Goal: Task Accomplishment & Management: Manage account settings

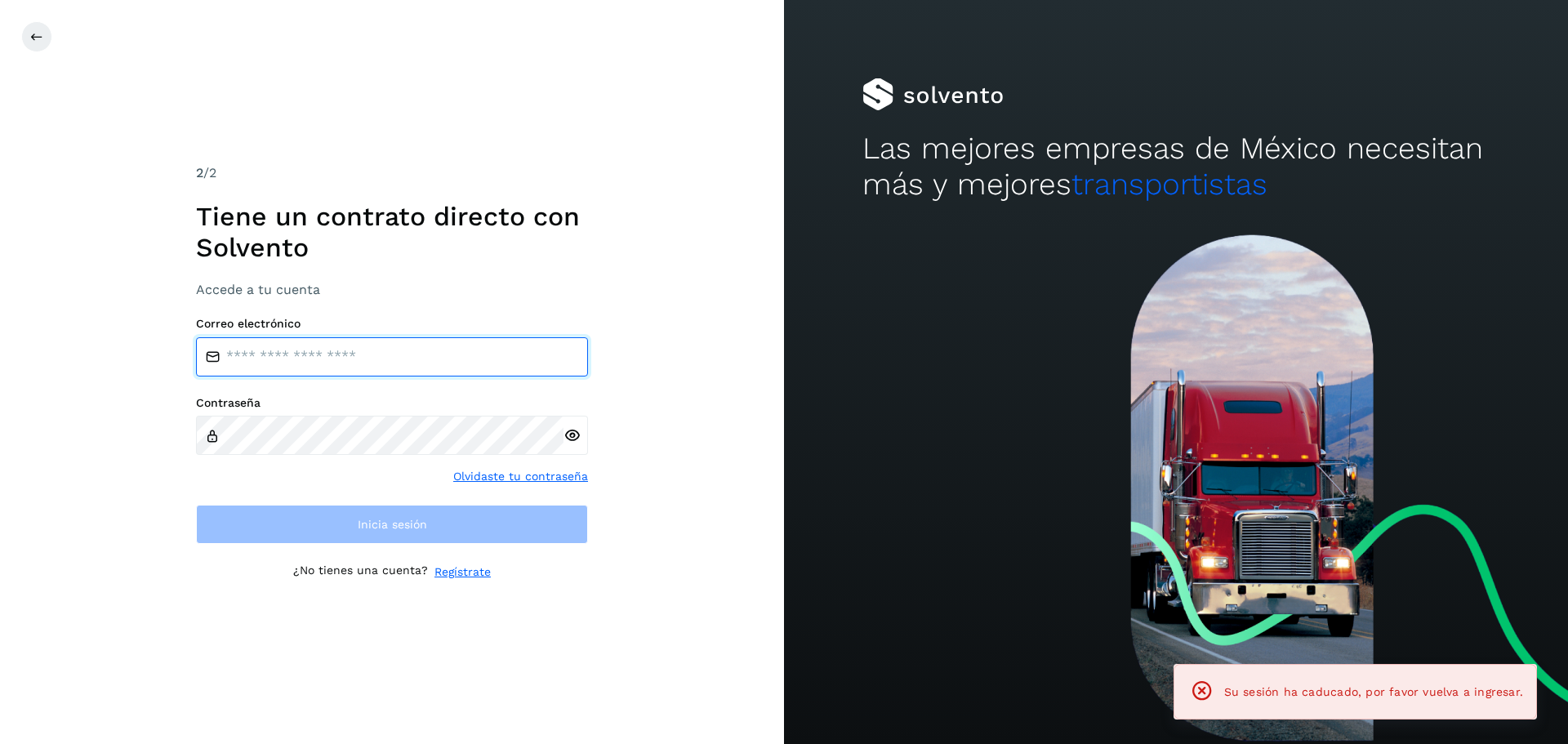
type input "**********"
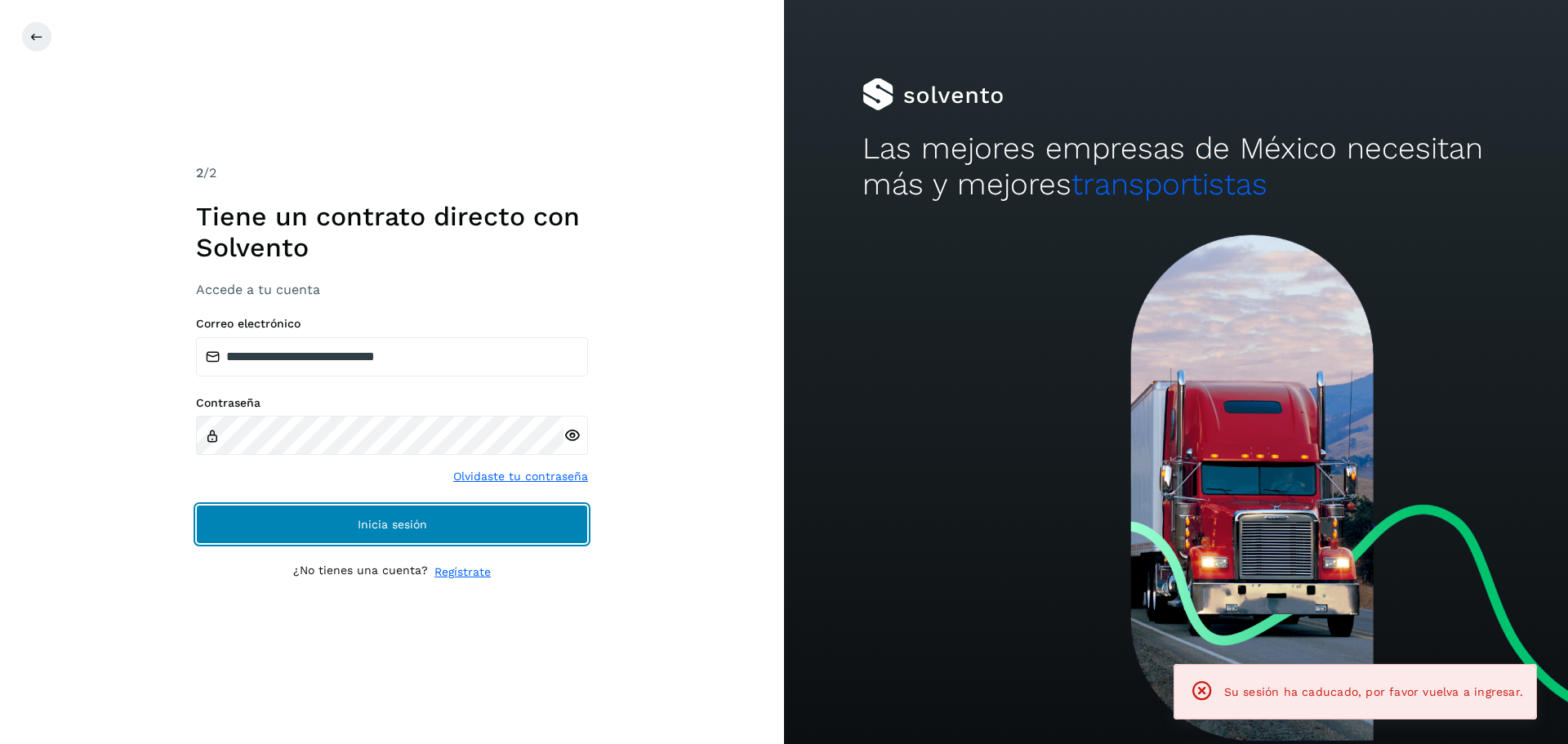
click at [264, 526] on button "Inicia sesión" at bounding box center [391, 524] width 392 height 39
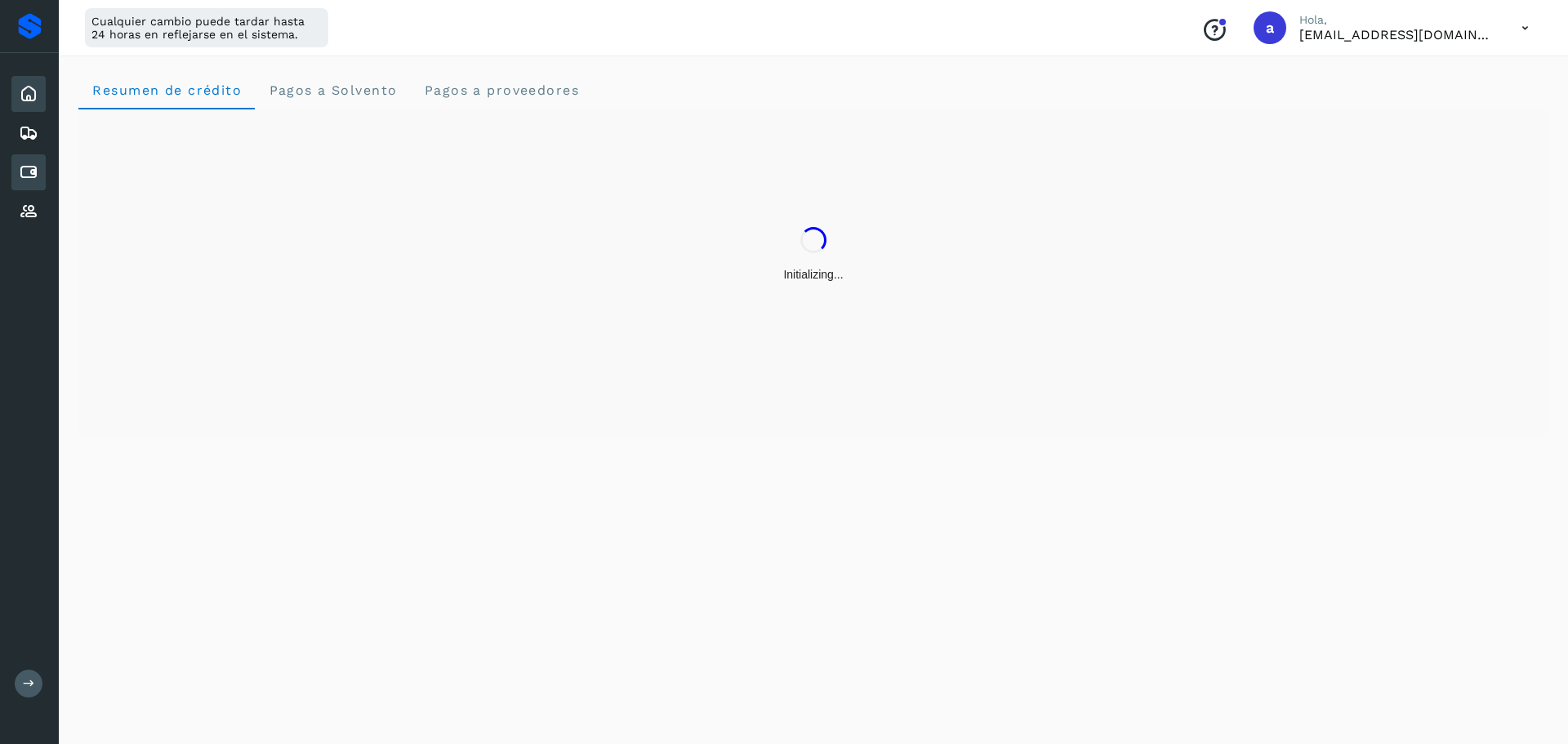
click at [26, 176] on icon at bounding box center [28, 172] width 20 height 20
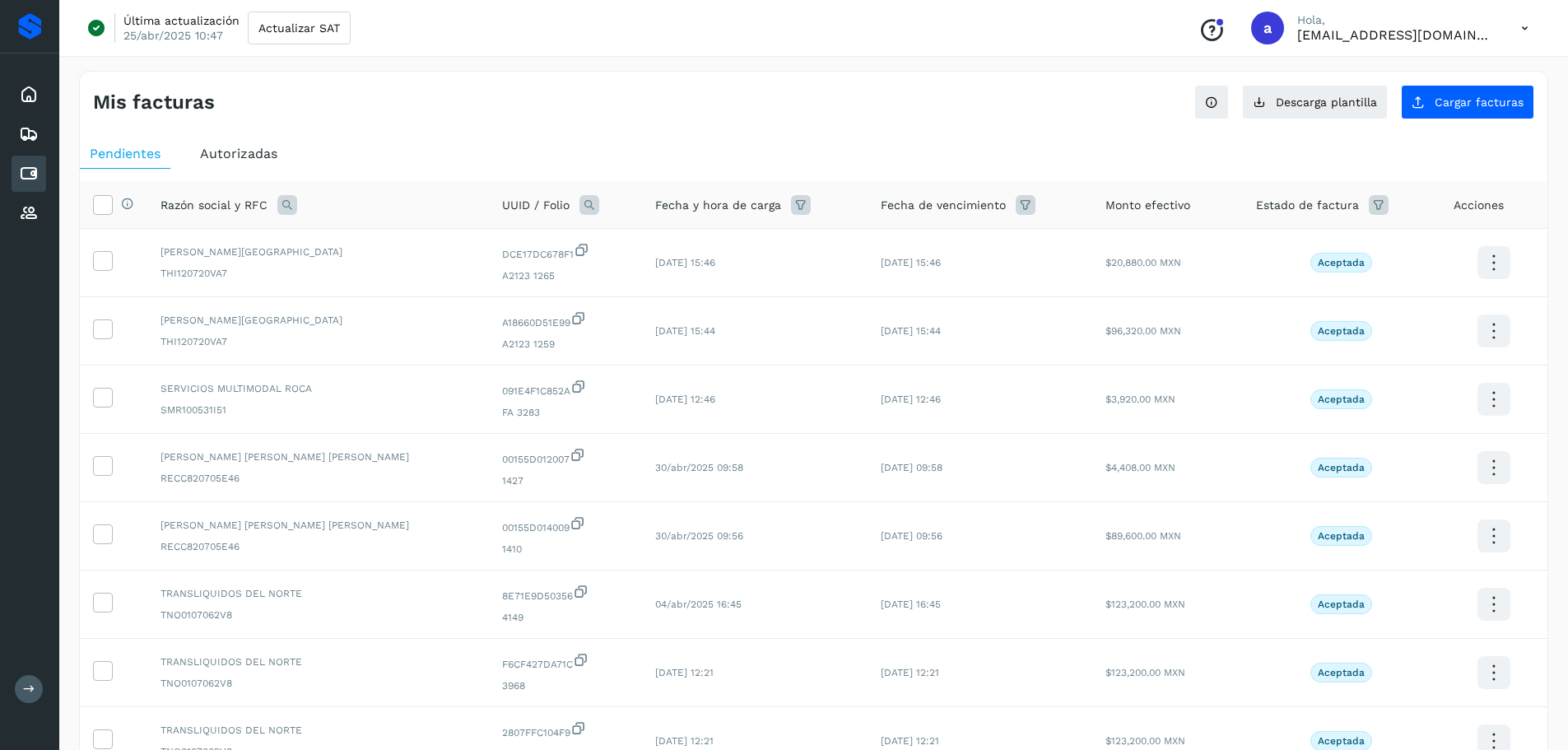
click at [35, 687] on button at bounding box center [29, 689] width 28 height 28
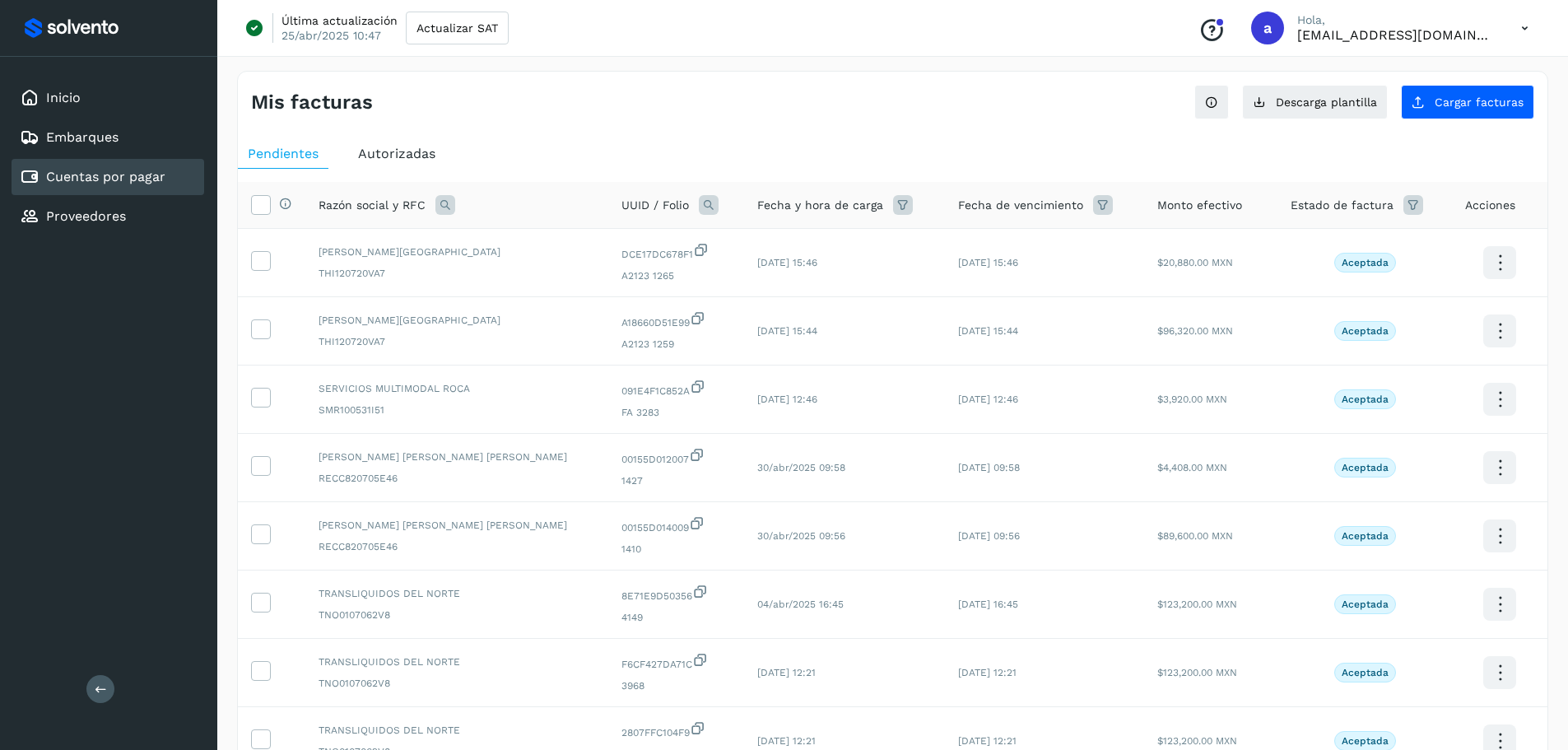
click at [377, 153] on span "Autorizadas" at bounding box center [396, 153] width 77 height 15
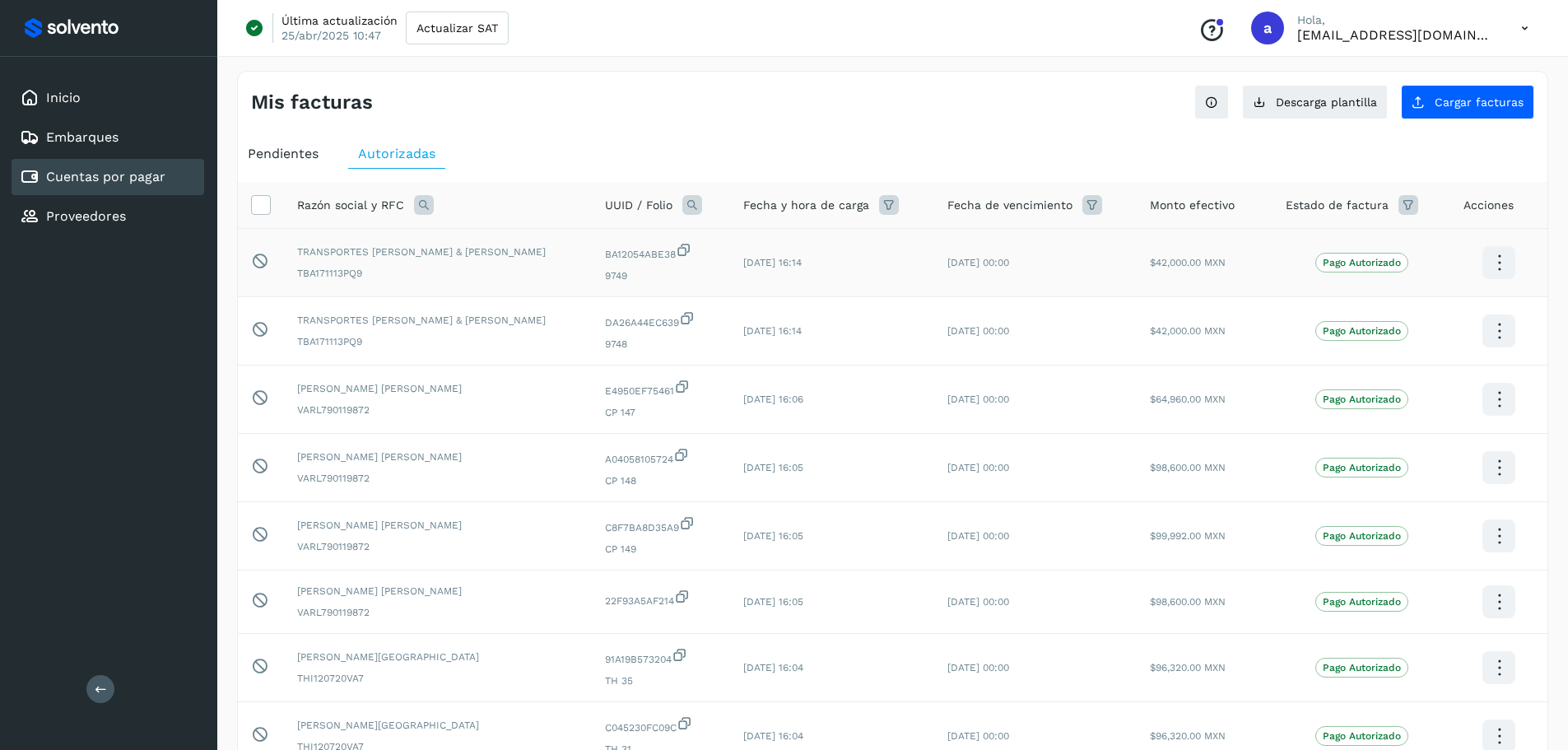
click at [1499, 266] on icon at bounding box center [1499, 263] width 39 height 39
click at [1048, 152] on div at bounding box center [784, 375] width 1568 height 750
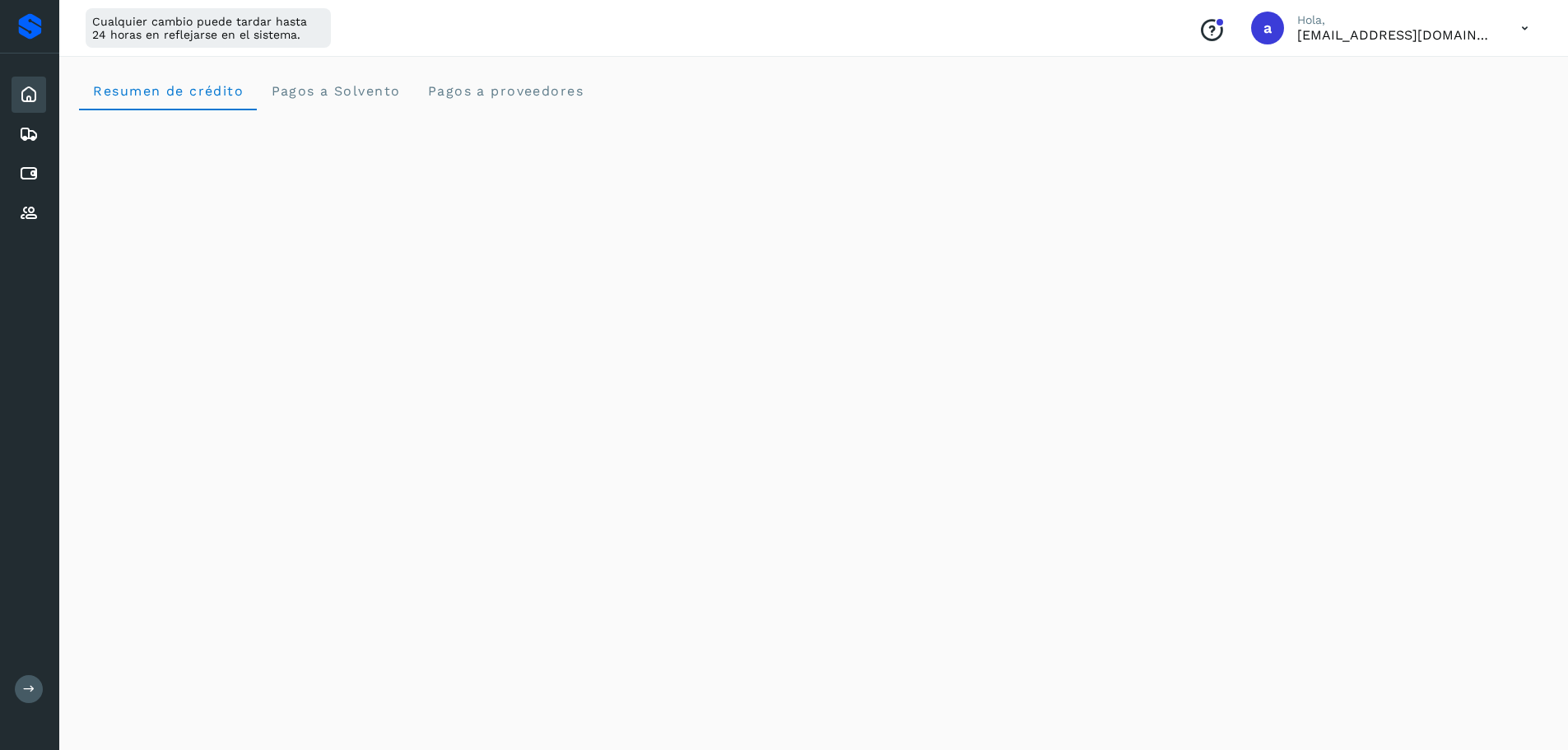
click at [26, 681] on button at bounding box center [29, 689] width 28 height 28
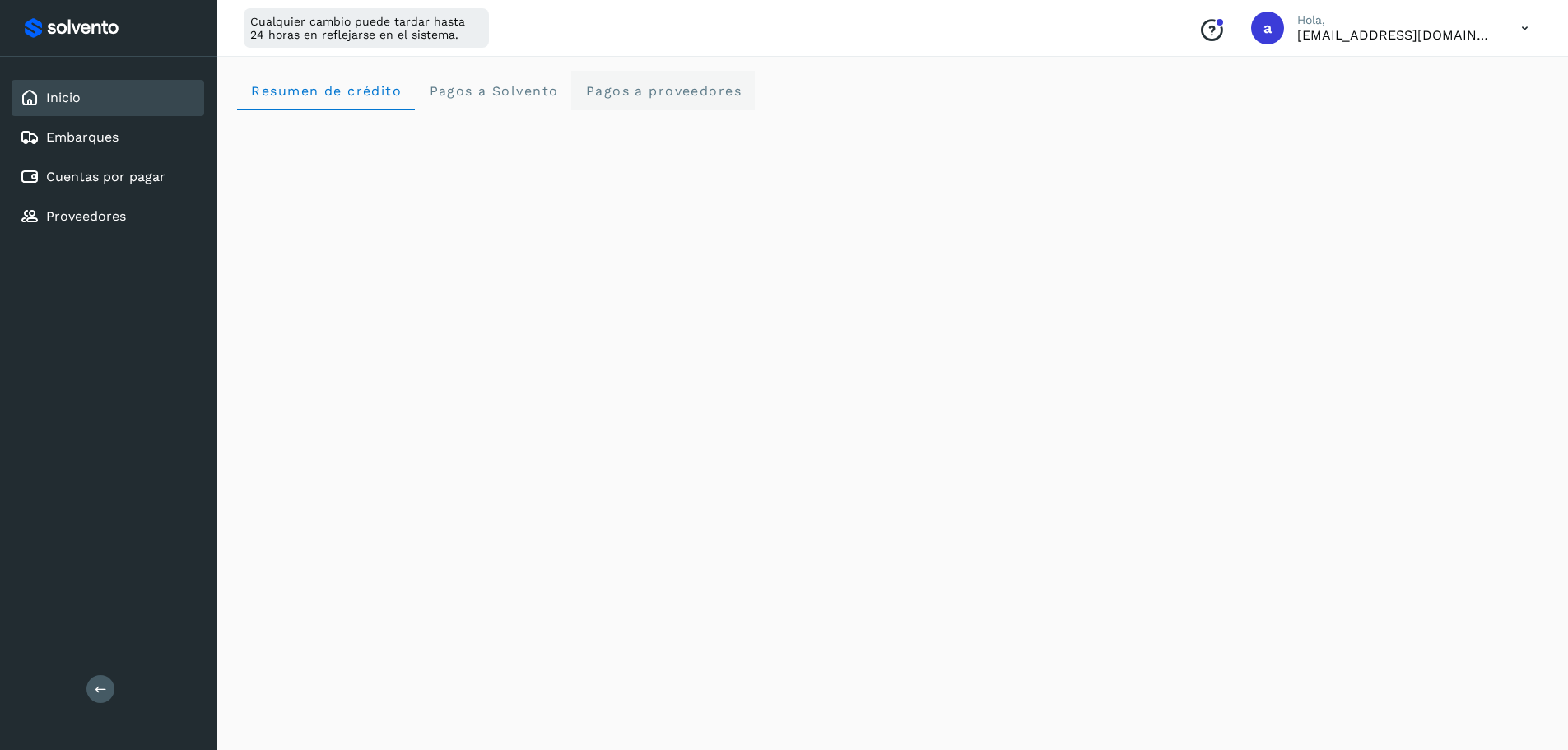
click at [614, 92] on span "Pagos a proveedores" at bounding box center [663, 91] width 157 height 15
